Goal: Information Seeking & Learning: Learn about a topic

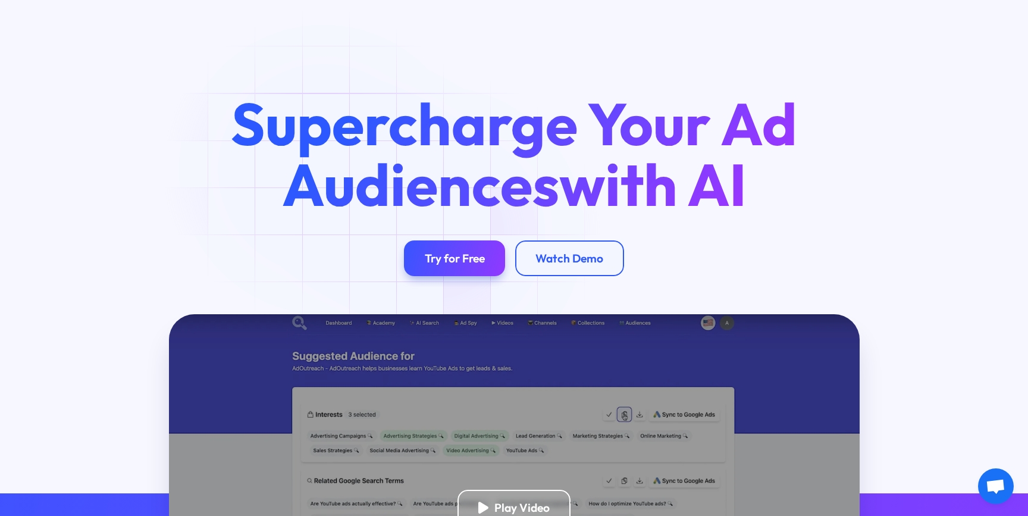
scroll to position [77, 0]
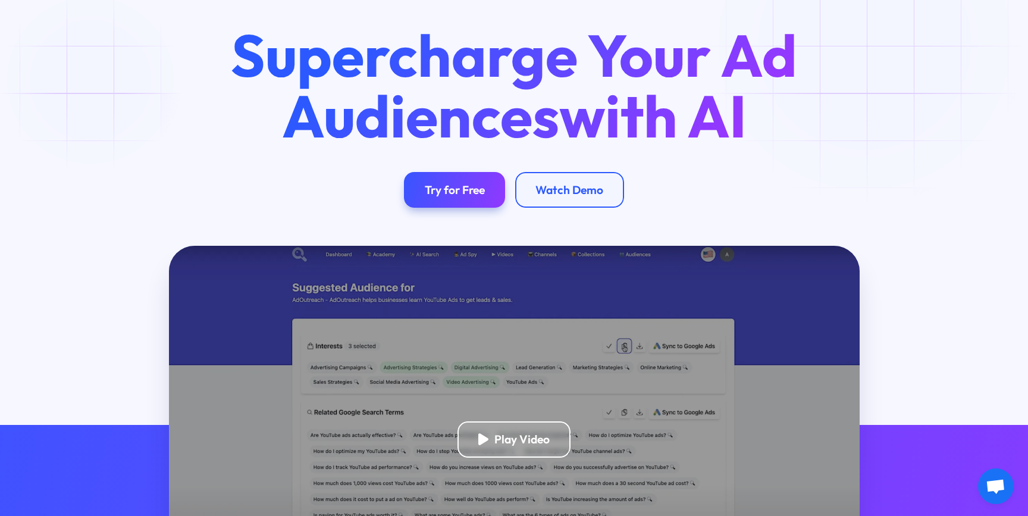
click at [90, 82] on div "Supercharge Your Ad Audiences with AI Try for Free Watch Demo" at bounding box center [515, 116] width 896 height 183
